Goal: Information Seeking & Learning: Learn about a topic

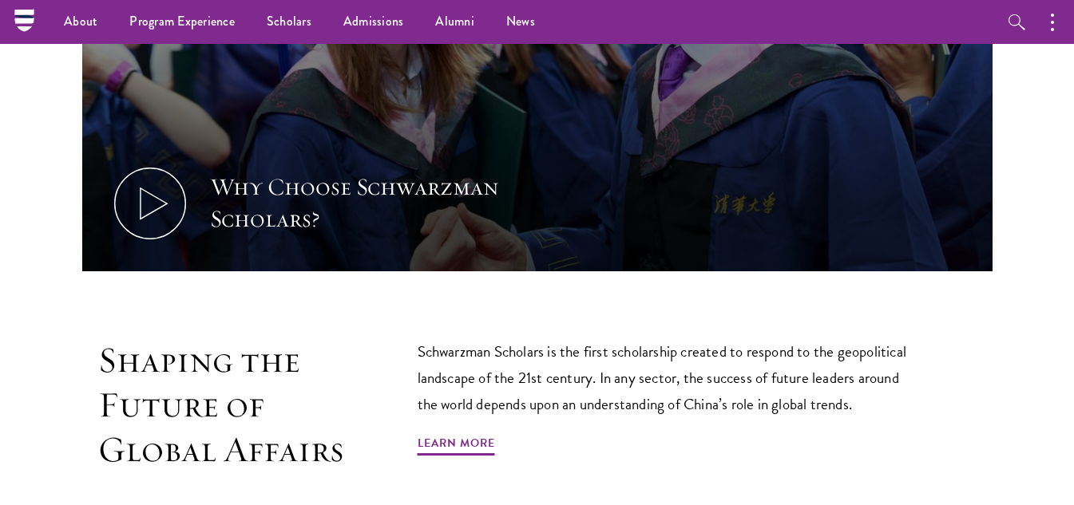
scroll to position [463, 0]
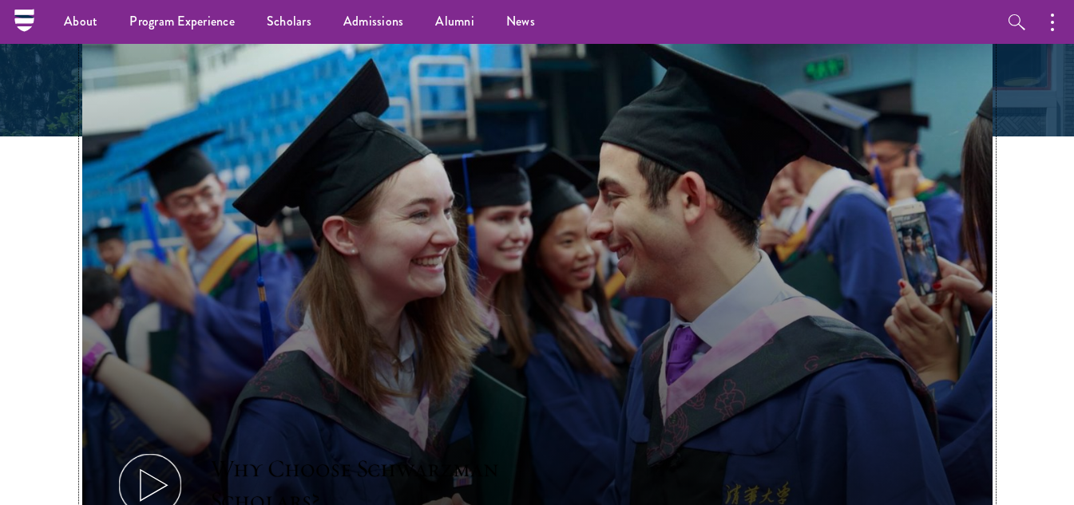
click at [945, 109] on button "Why Choose Schwarzman Scholars?" at bounding box center [537, 297] width 910 height 512
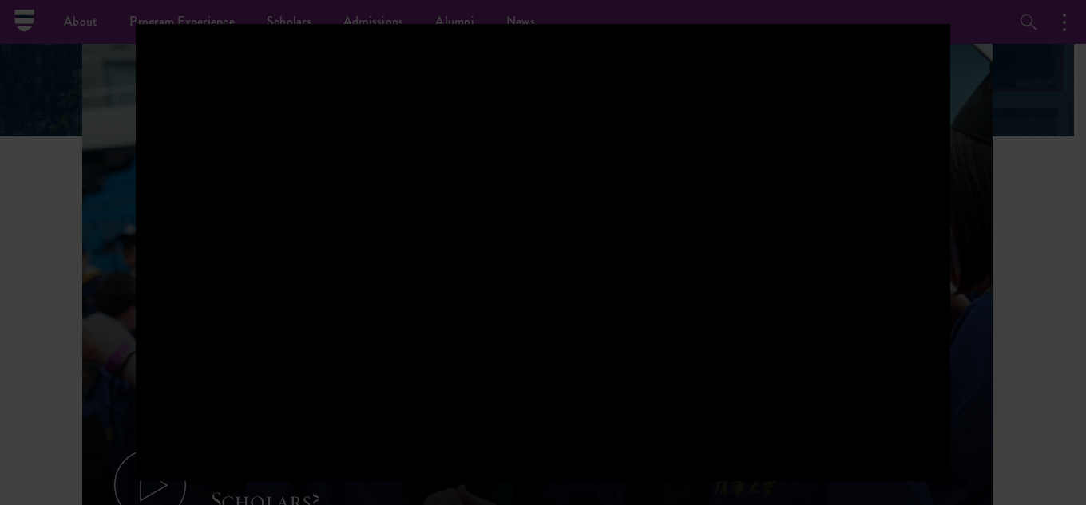
drag, startPoint x: 1067, startPoint y: -65, endPoint x: 1061, endPoint y: 49, distance: 113.5
click at [1061, 42] on div at bounding box center [543, 252] width 1086 height 505
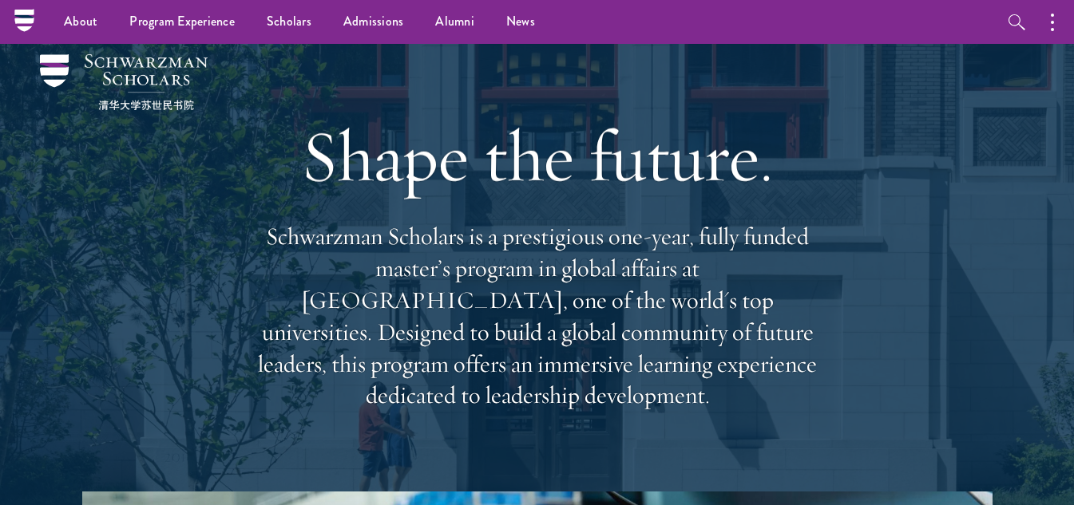
scroll to position [0, 0]
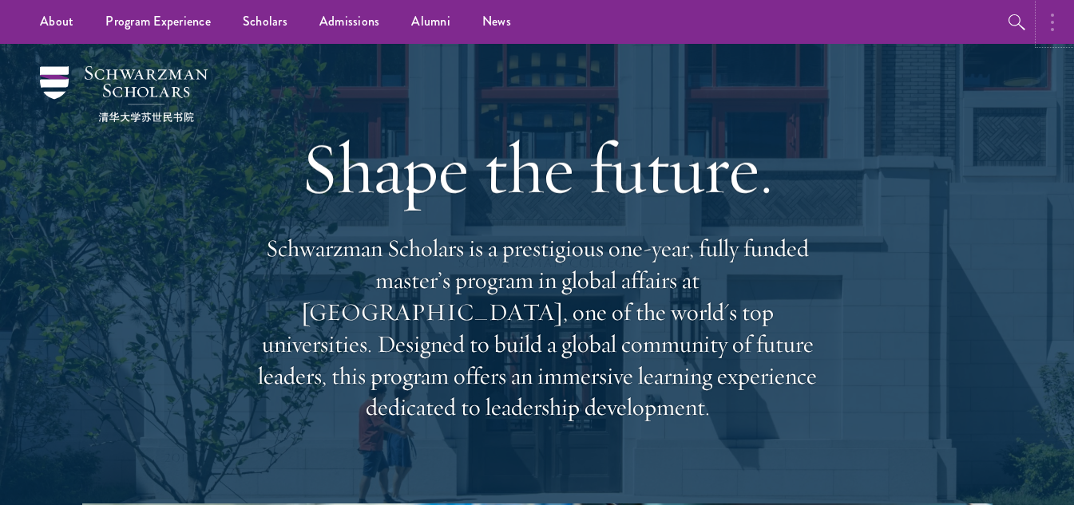
click at [1058, 33] on button "button" at bounding box center [1056, 22] width 35 height 44
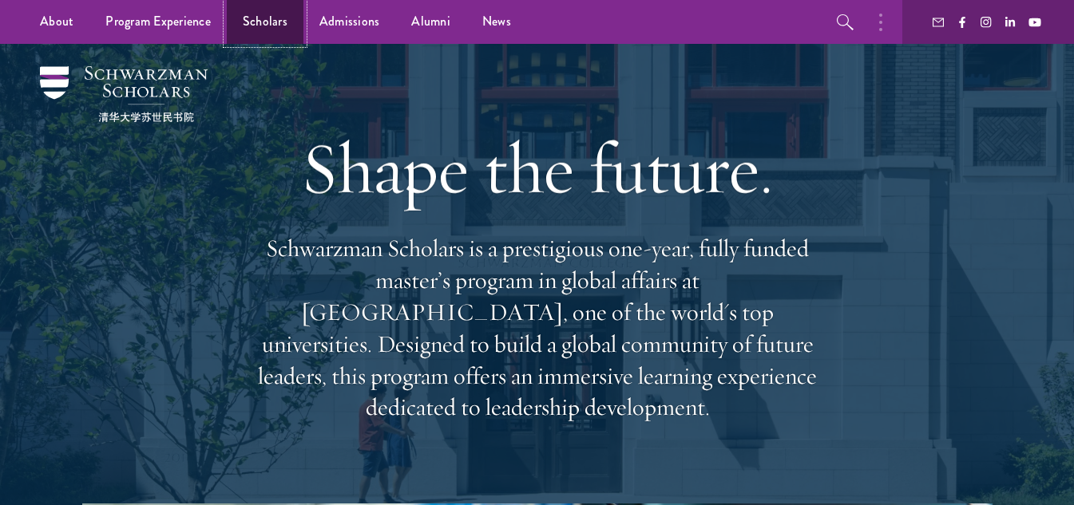
click at [282, 16] on link "Scholars" at bounding box center [265, 22] width 77 height 44
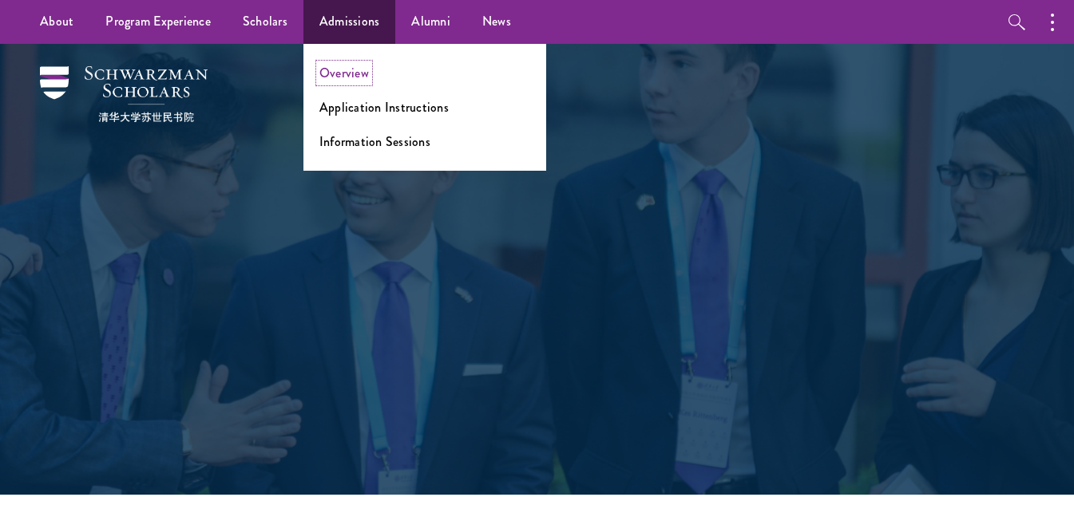
click at [361, 67] on link "Overview" at bounding box center [344, 73] width 50 height 18
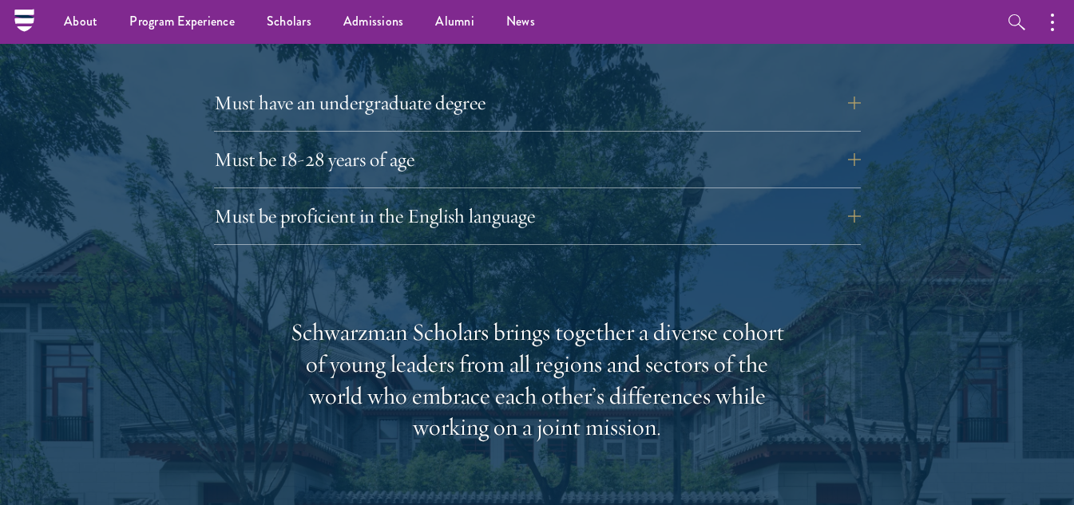
scroll to position [2246, 0]
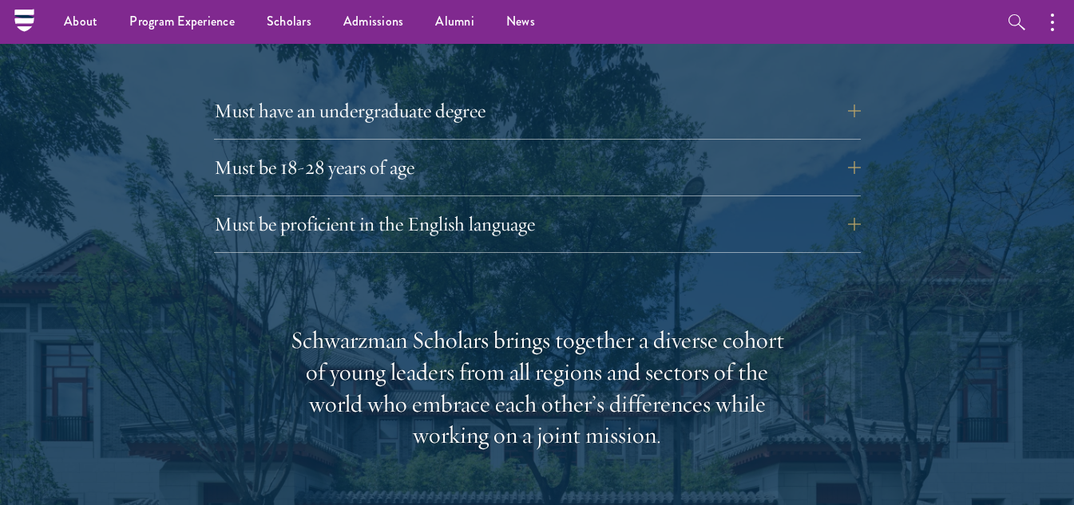
click at [401, 253] on div "Eligibility In addition to demonstrating extraordinary leadership skills, the a…" at bounding box center [537, 413] width 800 height 1125
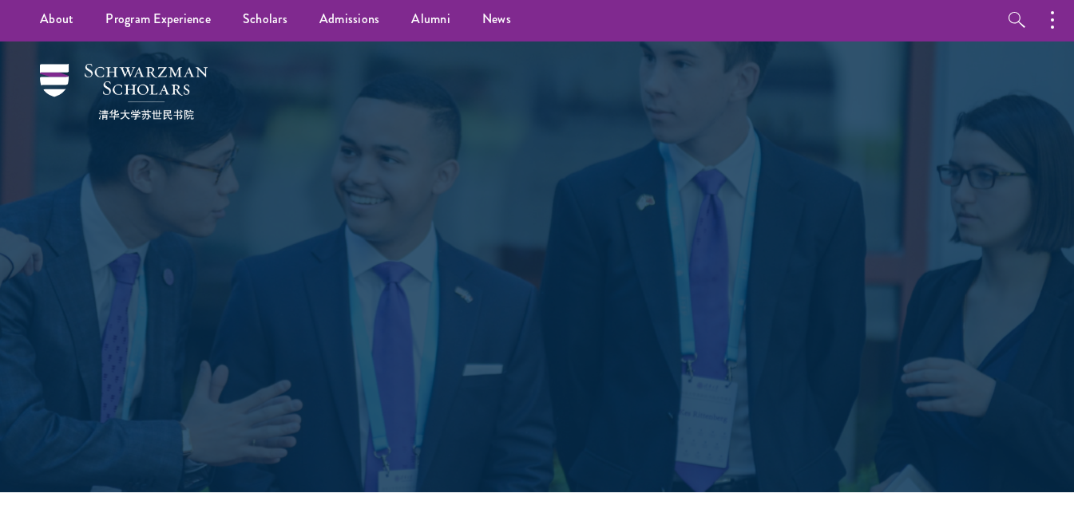
scroll to position [0, 0]
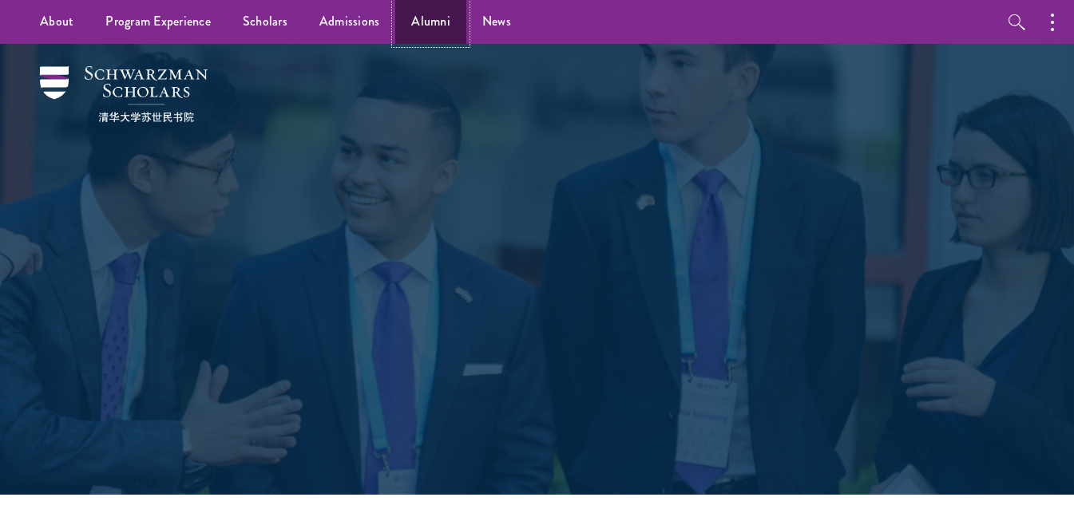
click at [428, 11] on link "Alumni" at bounding box center [430, 22] width 71 height 44
